Goal: Information Seeking & Learning: Learn about a topic

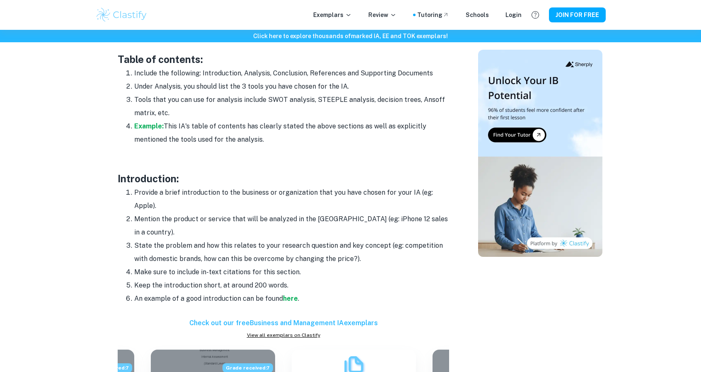
scroll to position [622, 0]
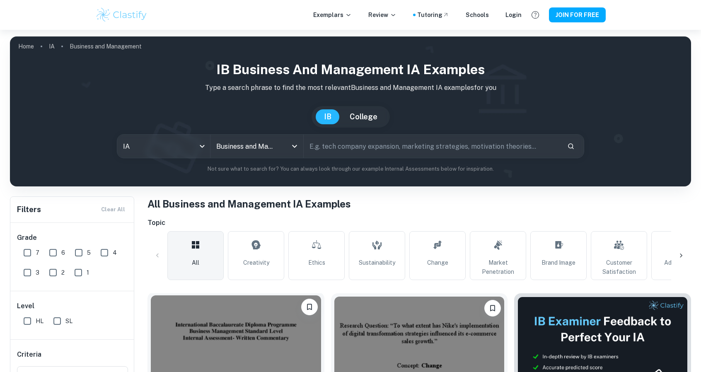
scroll to position [124, 0]
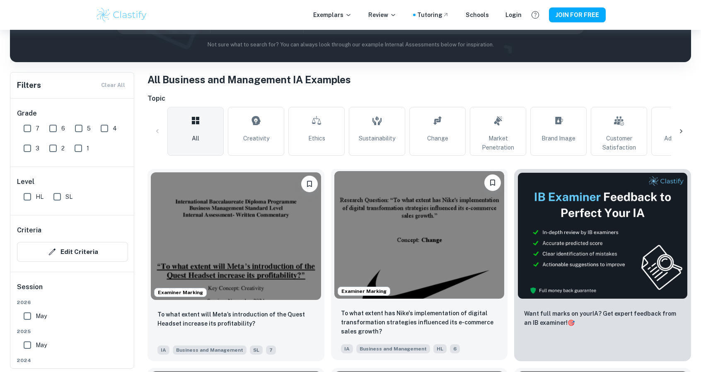
click at [374, 247] on img at bounding box center [419, 235] width 170 height 128
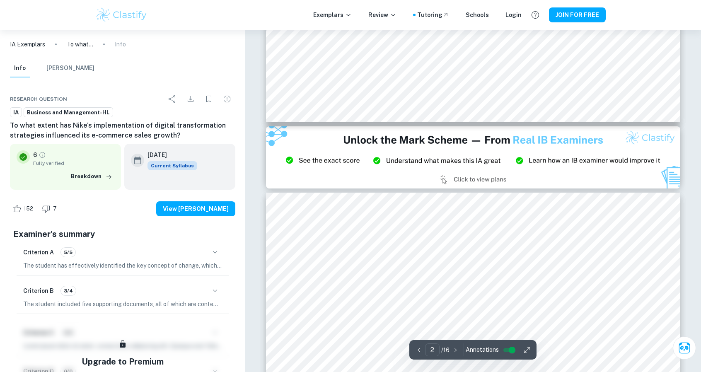
type input "3"
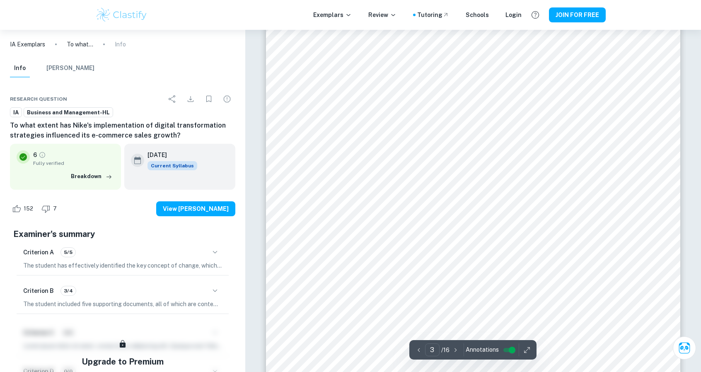
scroll to position [1285, 0]
